Goal: Use online tool/utility: Utilize a website feature to perform a specific function

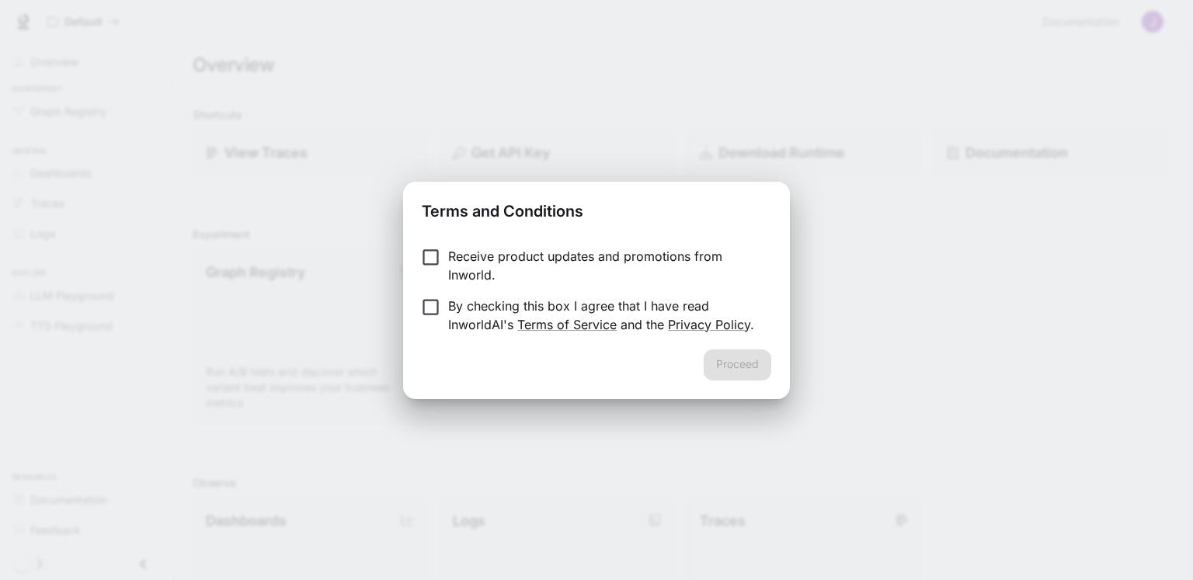
click at [615, 308] on p "By checking this box I agree that I have read InworldAI's Terms of Service and …" at bounding box center [603, 315] width 311 height 37
click at [739, 362] on button "Proceed" at bounding box center [738, 365] width 68 height 31
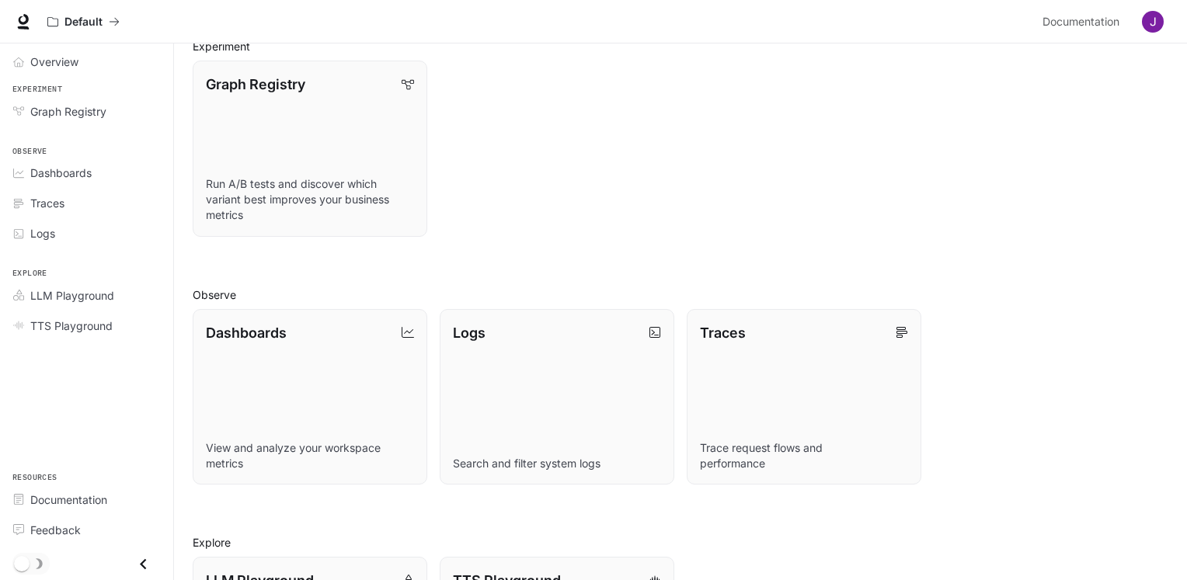
scroll to position [358, 0]
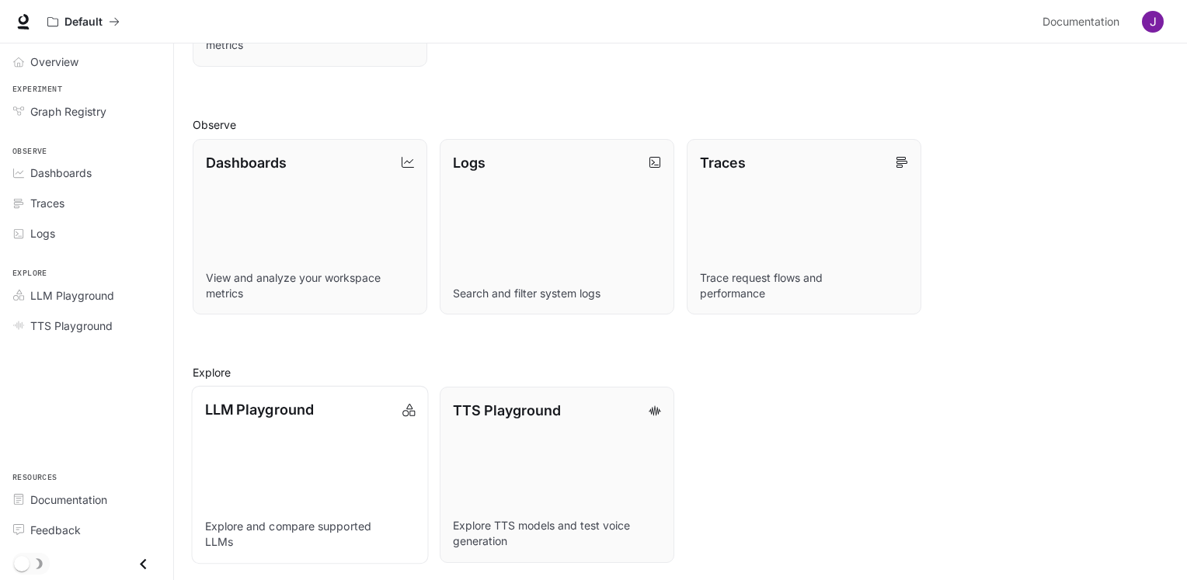
click at [283, 429] on link "LLM Playground Explore and compare supported LLMs" at bounding box center [309, 475] width 237 height 178
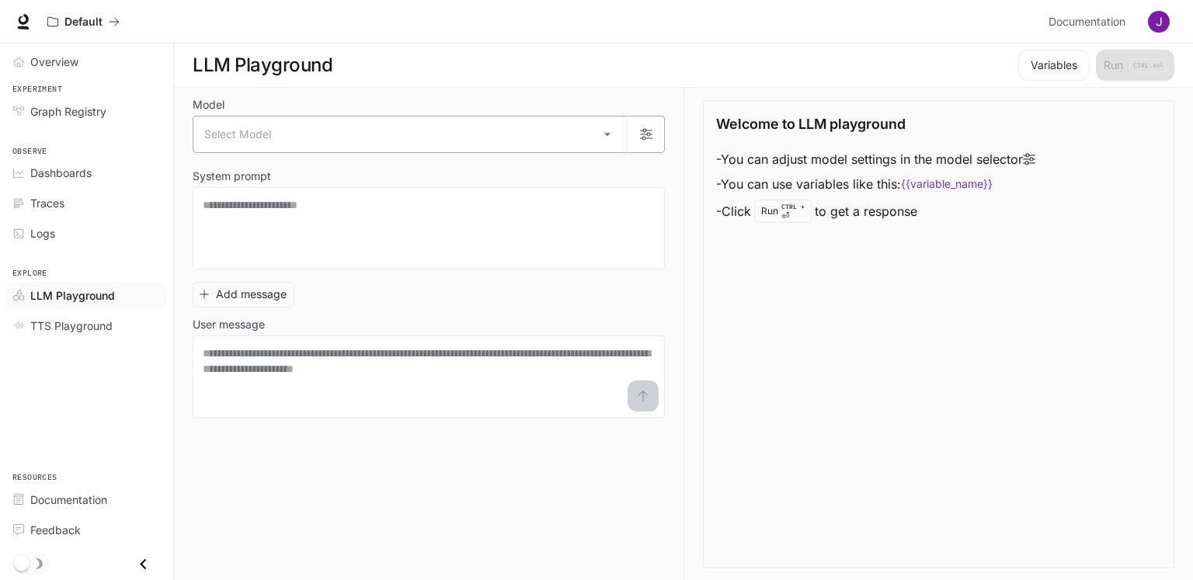
click at [544, 138] on body "Skip to main content Default Documentation Documentation Portal Overview Experi…" at bounding box center [596, 290] width 1193 height 581
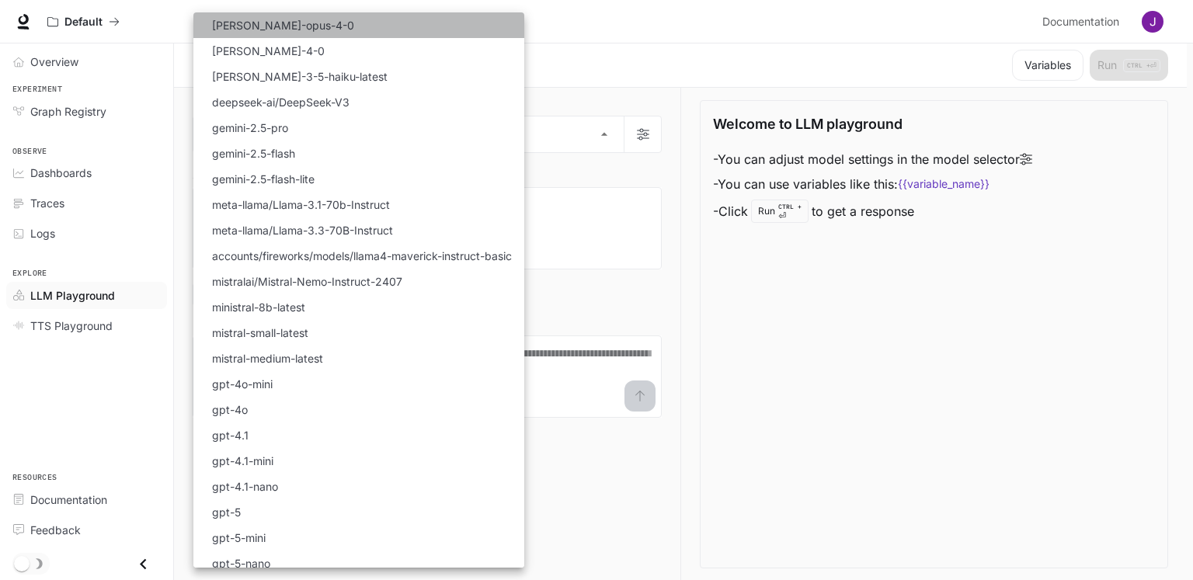
click at [302, 24] on li "[PERSON_NAME]-opus-4-0" at bounding box center [358, 25] width 331 height 26
type input "**********"
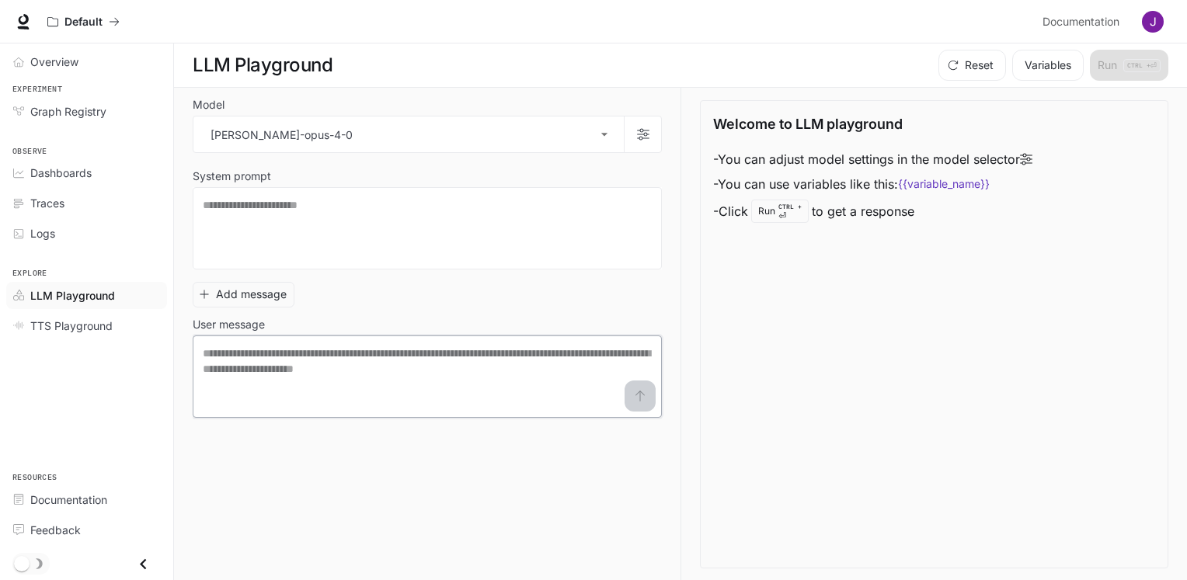
drag, startPoint x: 367, startPoint y: 374, endPoint x: 373, endPoint y: 316, distance: 57.8
click at [367, 374] on textarea at bounding box center [427, 377] width 449 height 62
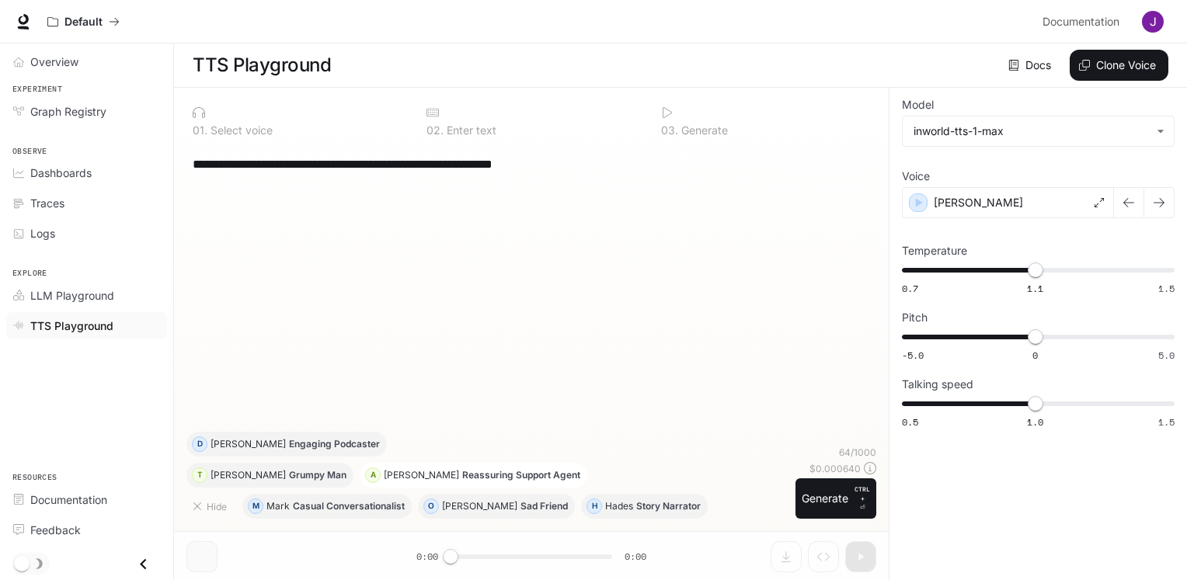
click at [380, 480] on button "A Ashley Reassuring Support Agent" at bounding box center [474, 475] width 228 height 25
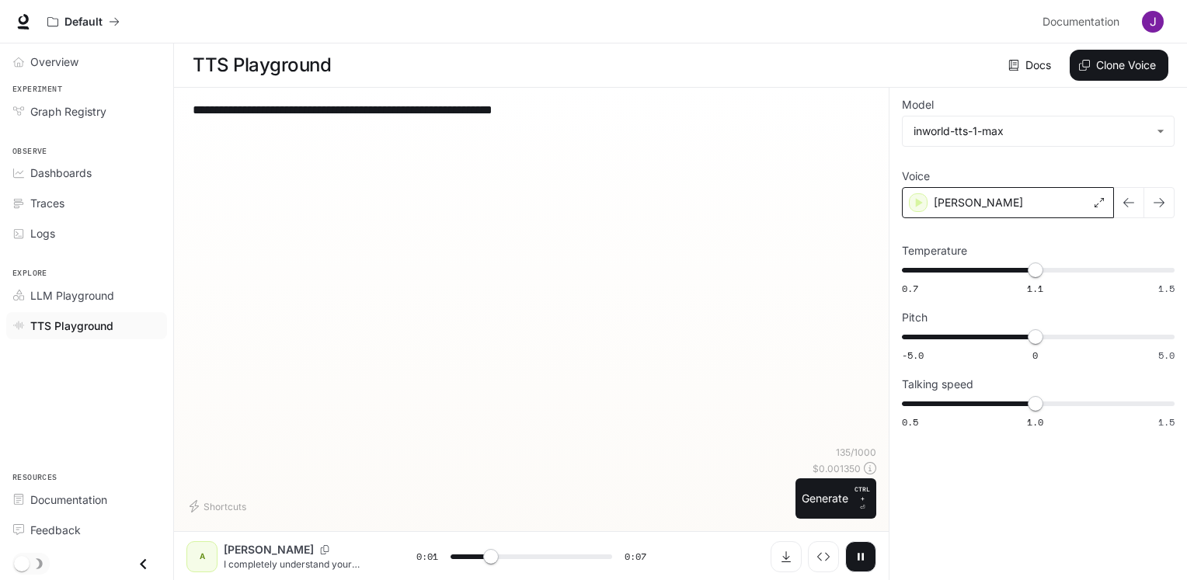
click at [1009, 200] on div "Ashley" at bounding box center [1008, 202] width 212 height 31
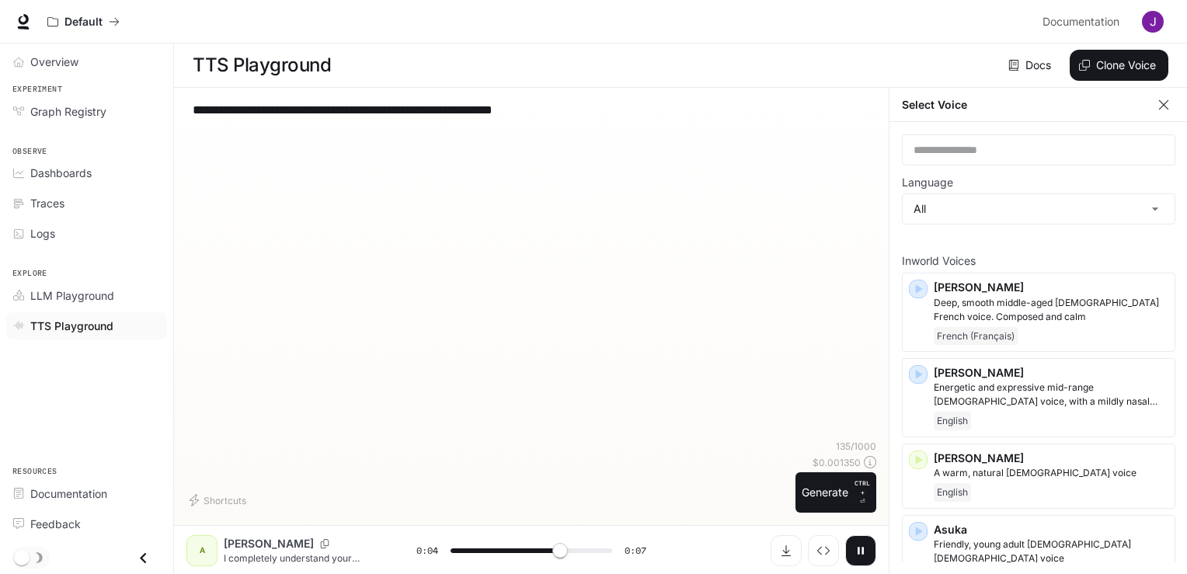
type input "***"
